Goal: Transaction & Acquisition: Purchase product/service

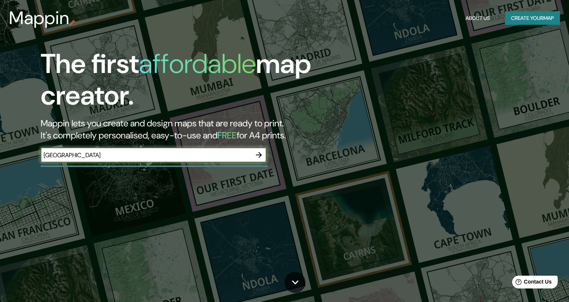
type input "[GEOGRAPHIC_DATA]"
click at [256, 158] on icon "button" at bounding box center [259, 155] width 9 height 9
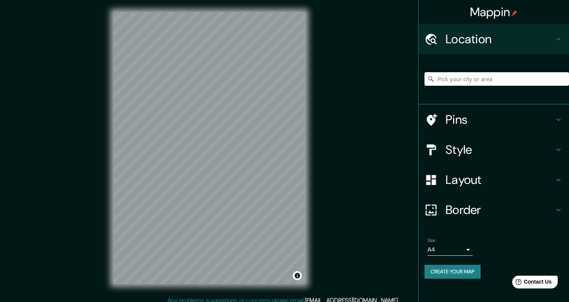
click at [497, 81] on input "Pick your city or area" at bounding box center [497, 79] width 145 height 14
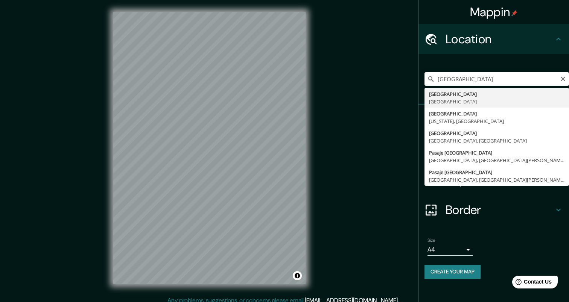
type input "[GEOGRAPHIC_DATA], [GEOGRAPHIC_DATA]"
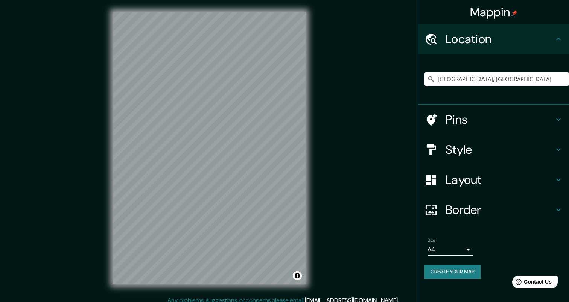
click at [481, 124] on h4 "Pins" at bounding box center [500, 119] width 108 height 15
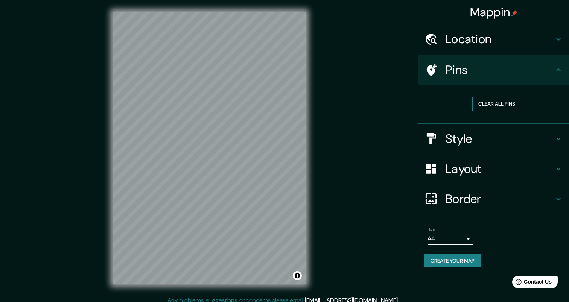
click at [507, 101] on button "Clear all pins" at bounding box center [497, 104] width 49 height 14
click at [495, 142] on h4 "Style" at bounding box center [500, 138] width 108 height 15
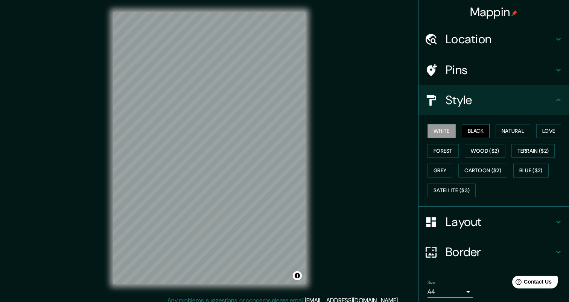
click at [483, 136] on button "Black" at bounding box center [476, 131] width 28 height 14
click at [508, 135] on button "Natural" at bounding box center [513, 131] width 35 height 14
click at [565, 130] on div "White Black Natural Love Forest Wood ($2) Terrain ($2) Grey Cartoon ($2) Blue (…" at bounding box center [497, 160] width 145 height 79
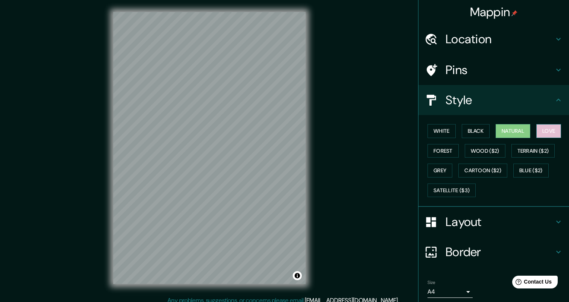
click at [556, 133] on button "Love" at bounding box center [549, 131] width 25 height 14
click at [455, 155] on button "Forest" at bounding box center [443, 151] width 31 height 14
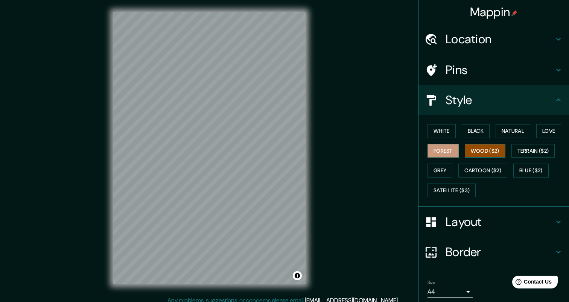
click at [482, 153] on button "Wood ($2)" at bounding box center [485, 151] width 41 height 14
click at [528, 151] on button "Terrain ($2)" at bounding box center [534, 151] width 44 height 14
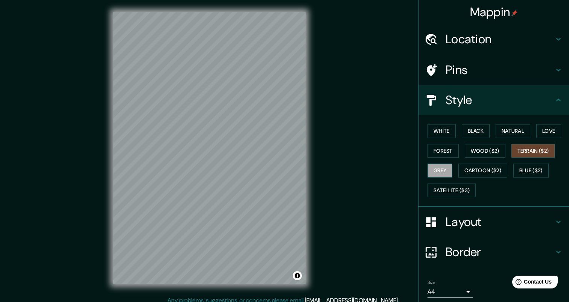
click at [447, 174] on button "Grey" at bounding box center [440, 171] width 25 height 14
click at [474, 173] on button "Cartoon ($2)" at bounding box center [483, 171] width 49 height 14
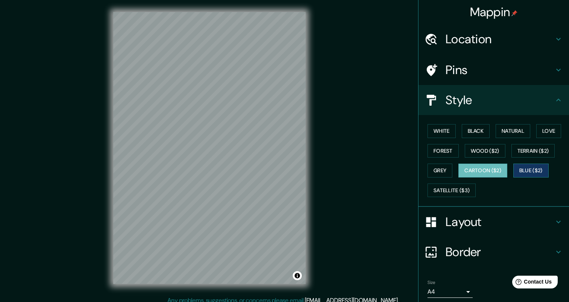
click at [536, 168] on button "Blue ($2)" at bounding box center [531, 171] width 35 height 14
click at [464, 191] on button "Satellite ($3)" at bounding box center [452, 191] width 48 height 14
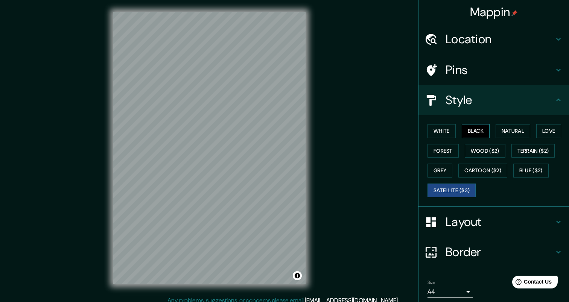
click at [471, 131] on button "Black" at bounding box center [476, 131] width 28 height 14
click at [489, 227] on h4 "Layout" at bounding box center [500, 222] width 108 height 15
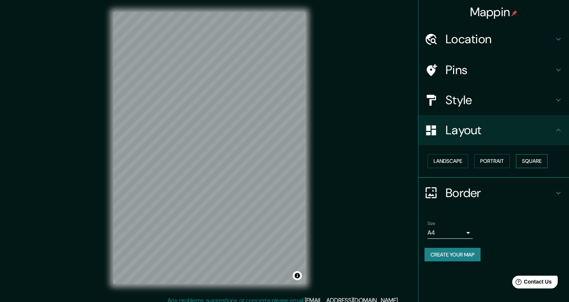
click at [526, 161] on button "Square" at bounding box center [532, 161] width 32 height 14
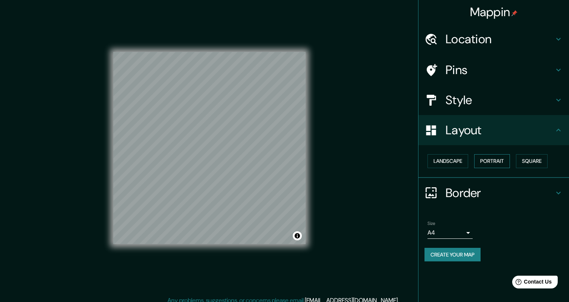
click at [493, 160] on button "Portrait" at bounding box center [493, 161] width 36 height 14
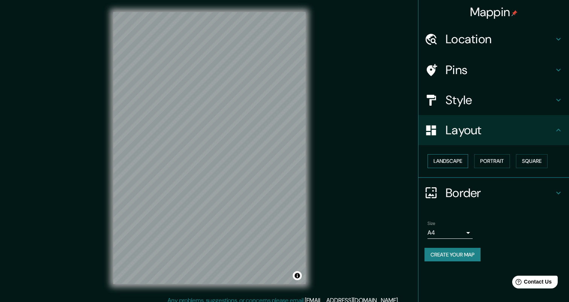
click at [461, 160] on button "Landscape" at bounding box center [448, 161] width 41 height 14
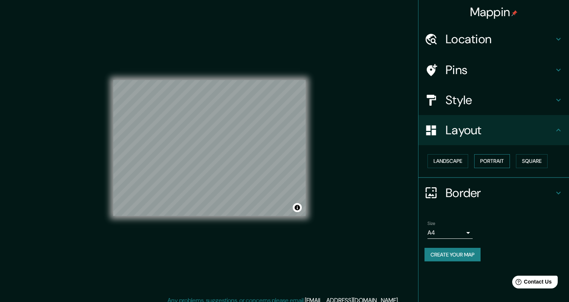
click at [488, 160] on button "Portrait" at bounding box center [493, 161] width 36 height 14
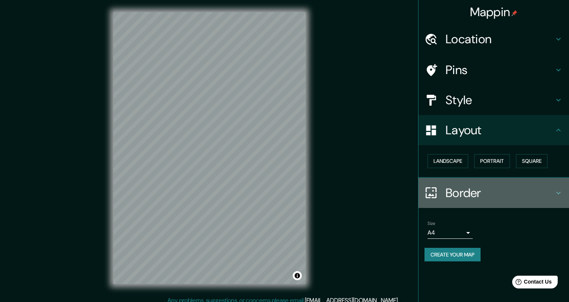
click at [462, 192] on h4 "Border" at bounding box center [500, 193] width 108 height 15
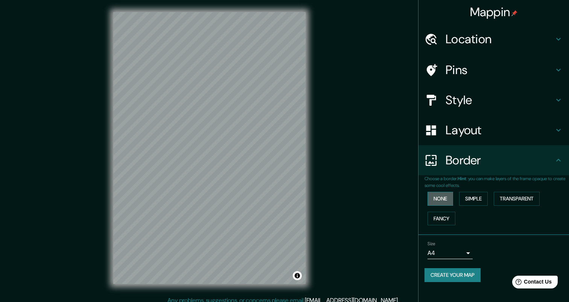
click at [449, 200] on button "None" at bounding box center [441, 199] width 26 height 14
click at [472, 199] on button "Simple" at bounding box center [474, 199] width 29 height 14
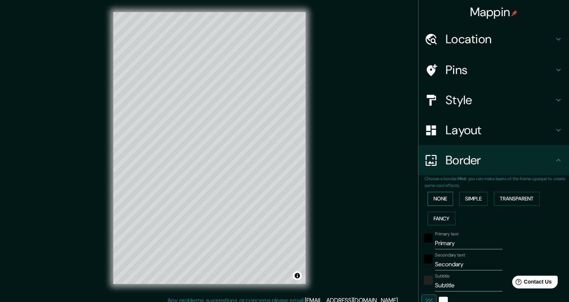
click at [439, 197] on button "None" at bounding box center [441, 199] width 26 height 14
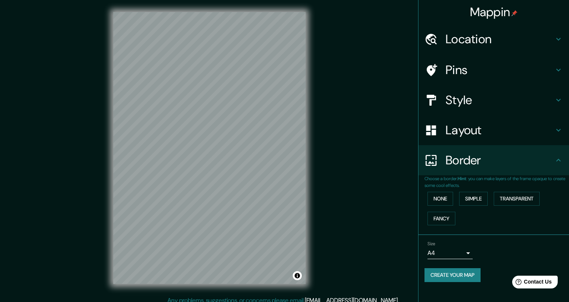
click at [487, 74] on h4 "Pins" at bounding box center [500, 70] width 108 height 15
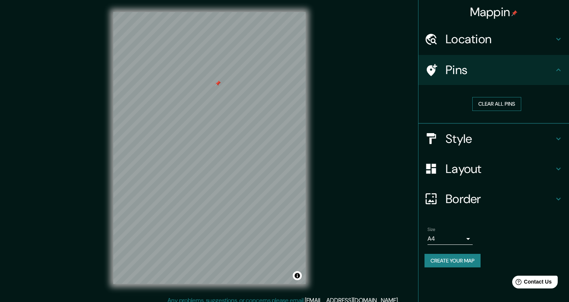
click at [489, 102] on button "Clear all pins" at bounding box center [497, 104] width 49 height 14
click at [467, 261] on button "Create your map" at bounding box center [453, 261] width 56 height 14
click at [456, 259] on button "Create your map" at bounding box center [453, 261] width 56 height 14
click at [355, 69] on div "Mappin Location [GEOGRAPHIC_DATA], [GEOGRAPHIC_DATA] Pins Clear all pins Style …" at bounding box center [284, 154] width 569 height 308
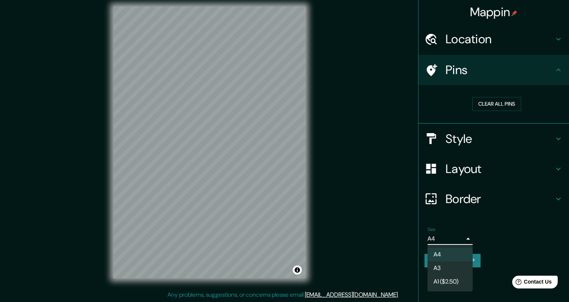
click at [463, 243] on body "Mappin Location [GEOGRAPHIC_DATA], [GEOGRAPHIC_DATA] Pins Clear all pins Style …" at bounding box center [284, 145] width 569 height 302
click at [458, 253] on li "A4" at bounding box center [450, 255] width 45 height 14
click at [466, 263] on button "Create your map" at bounding box center [453, 261] width 56 height 14
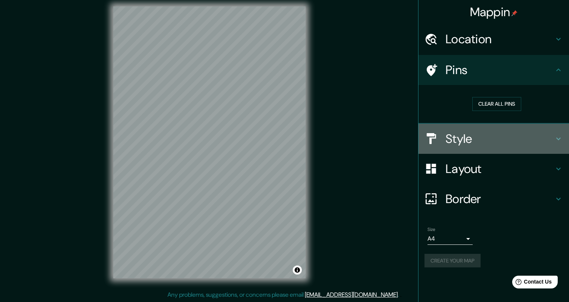
click at [492, 144] on h4 "Style" at bounding box center [500, 138] width 108 height 15
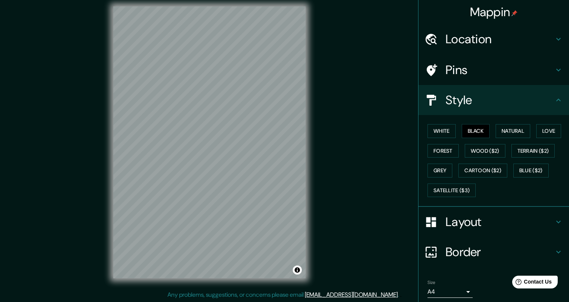
click at [470, 250] on h4 "Border" at bounding box center [500, 252] width 108 height 15
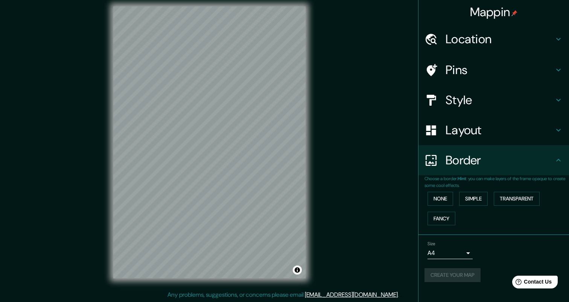
click at [460, 271] on div "Create your map" at bounding box center [494, 276] width 139 height 14
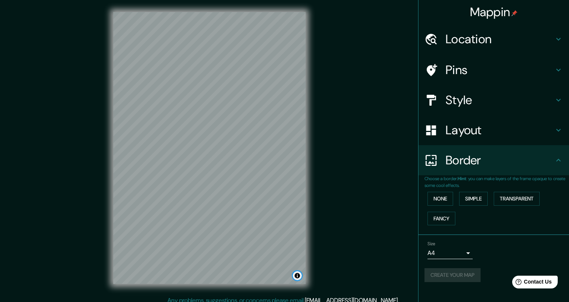
click at [299, 278] on button "Toggle attribution" at bounding box center [297, 276] width 9 height 9
click at [329, 267] on div "Mappin Location [GEOGRAPHIC_DATA], [GEOGRAPHIC_DATA] Pins Style Layout Border C…" at bounding box center [284, 154] width 569 height 308
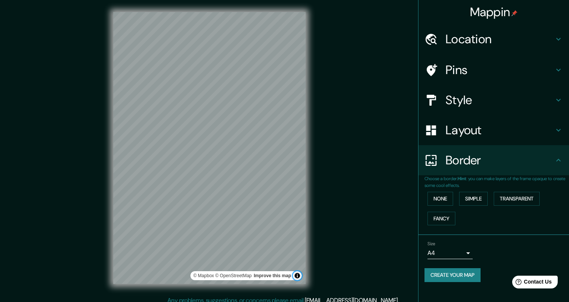
click at [295, 275] on button "Toggle attribution" at bounding box center [297, 276] width 9 height 9
click at [450, 280] on button "Create your map" at bounding box center [453, 276] width 56 height 14
